Goal: Information Seeking & Learning: Learn about a topic

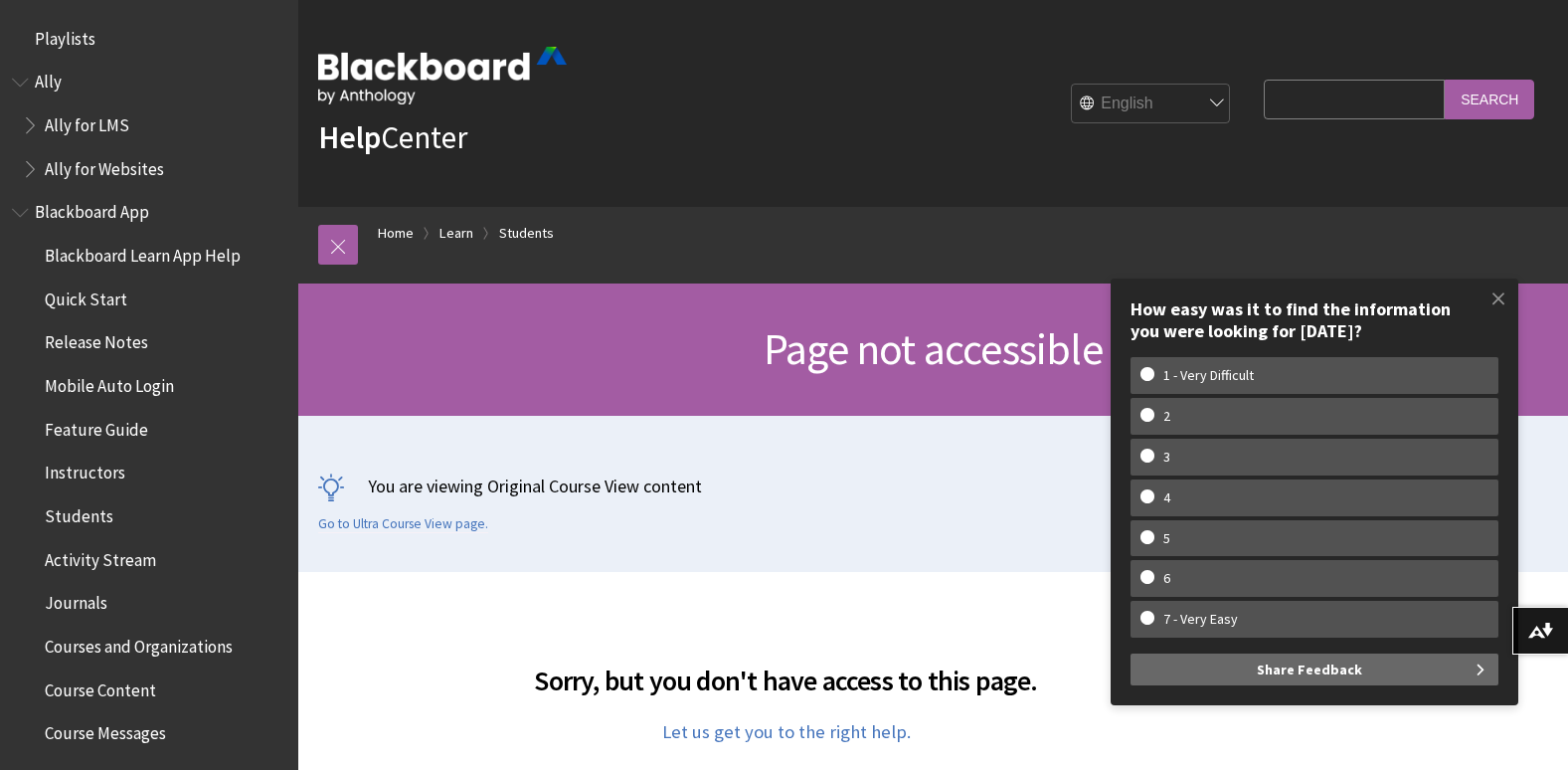
click at [1311, 94] on input "Search Query" at bounding box center [1355, 99] width 181 height 39
type input "plagarism"
click at [1444, 80] on input "Search" at bounding box center [1489, 99] width 90 height 39
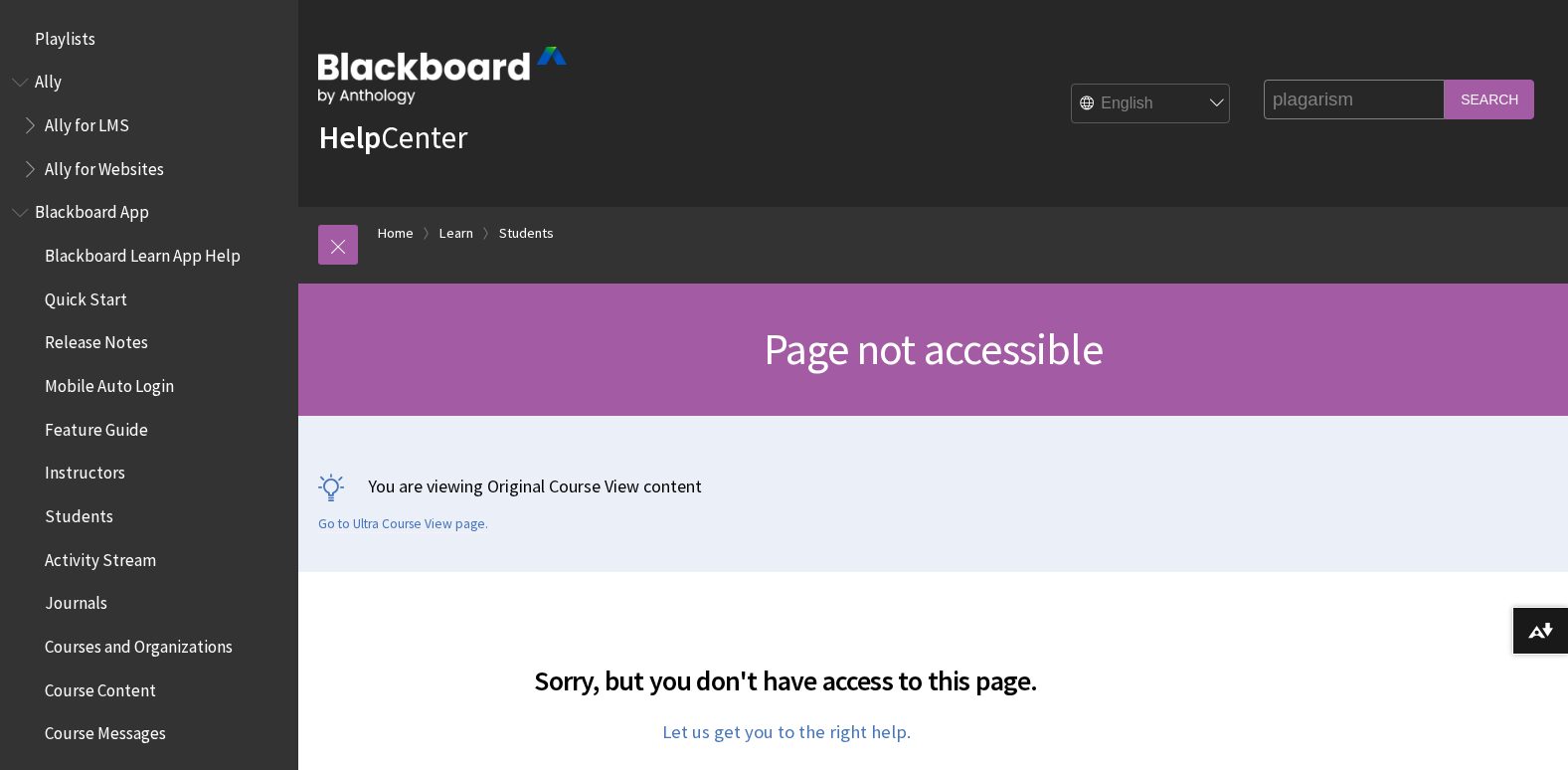
click at [1342, 101] on input "plagarism" at bounding box center [1355, 99] width 181 height 39
type input "plagiarism"
click at [1444, 80] on input "Search" at bounding box center [1489, 99] width 90 height 39
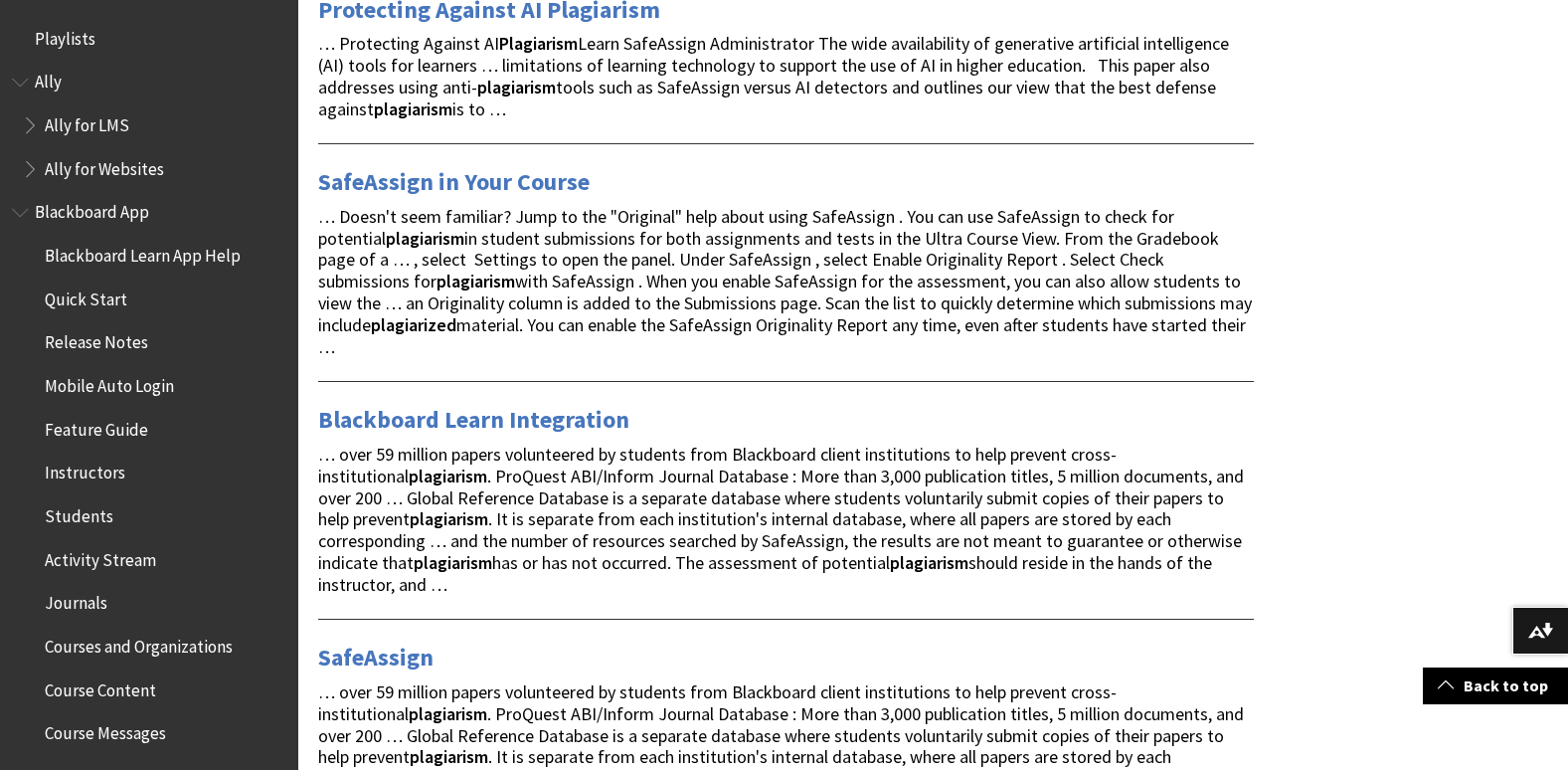
scroll to position [798, 0]
click at [738, 264] on span "… Doesn't seem familiar? Jump to the "Original" help about using SafeAssign . Y…" at bounding box center [784, 280] width 934 height 154
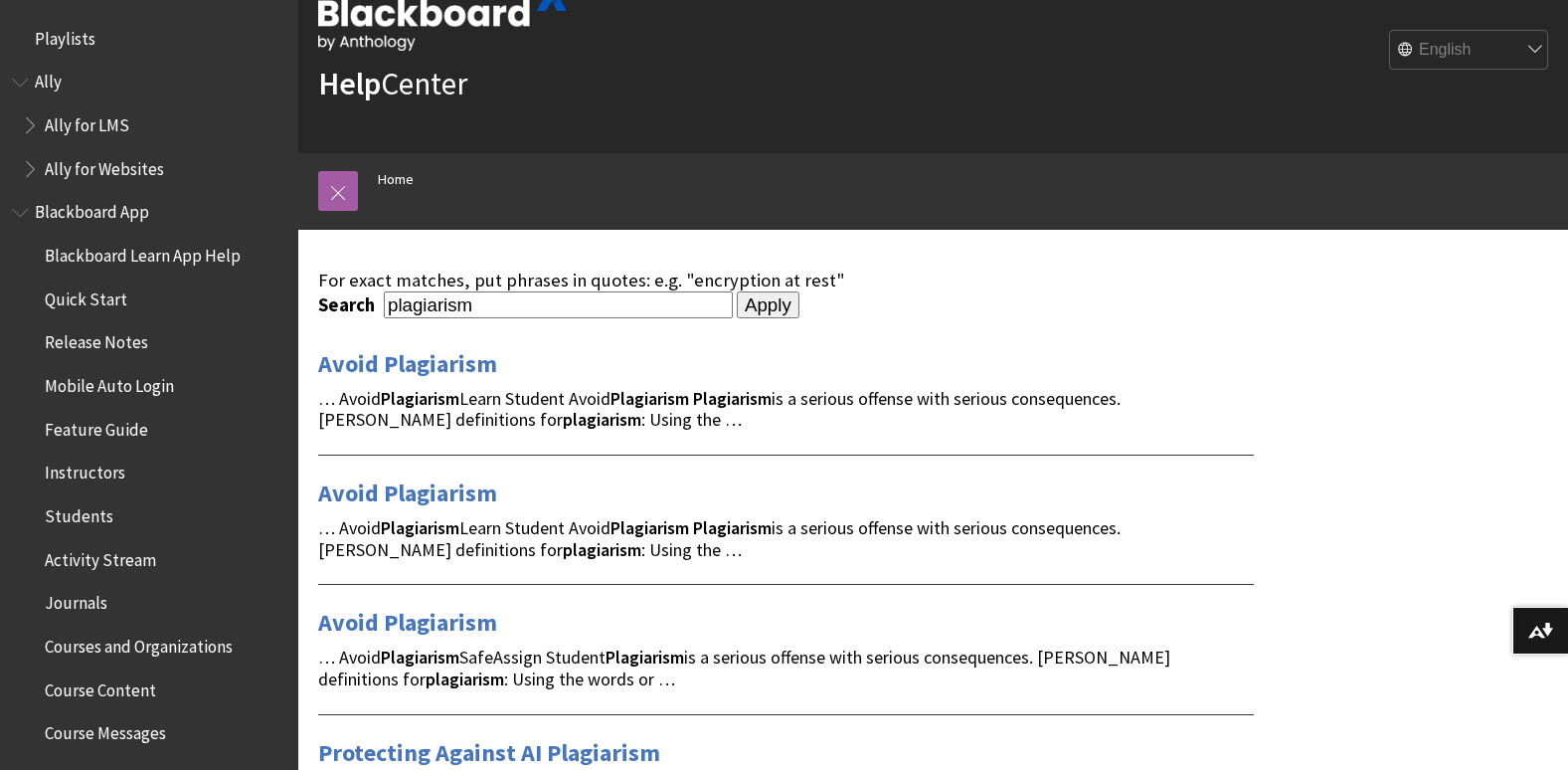
scroll to position [53, 0]
